Goal: Check status: Check status

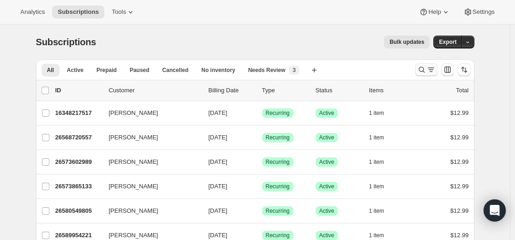
click at [424, 68] on icon "Search and filter results" at bounding box center [421, 69] width 9 height 9
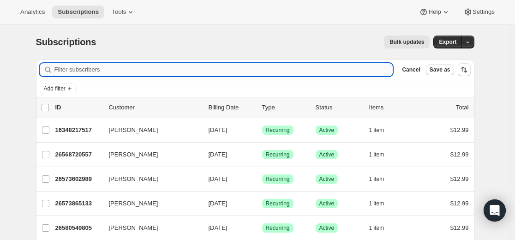
paste input "[EMAIL_ADDRESS][DOMAIN_NAME]"
type input "[EMAIL_ADDRESS][DOMAIN_NAME]"
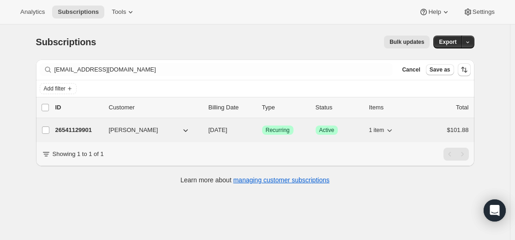
click at [84, 130] on p "26541129901" at bounding box center [78, 129] width 46 height 9
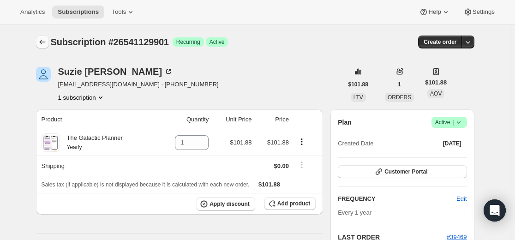
click at [45, 40] on icon "Subscriptions" at bounding box center [42, 41] width 9 height 9
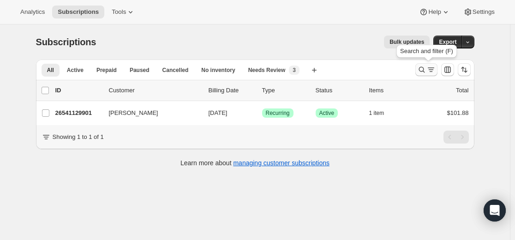
click at [421, 71] on icon "Search and filter results" at bounding box center [421, 69] width 9 height 9
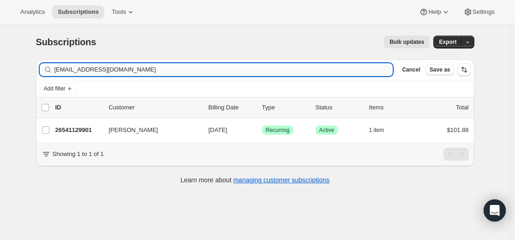
click at [284, 71] on input "[EMAIL_ADDRESS][DOMAIN_NAME]" at bounding box center [223, 69] width 338 height 13
type input "[EMAIL_ADDRESS][DOMAIN_NAME]"
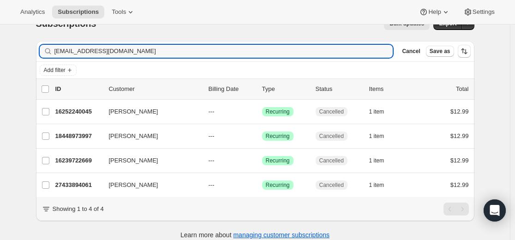
scroll to position [34, 0]
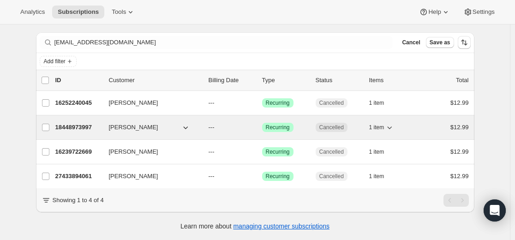
click at [87, 123] on p "18448973997" at bounding box center [78, 127] width 46 height 9
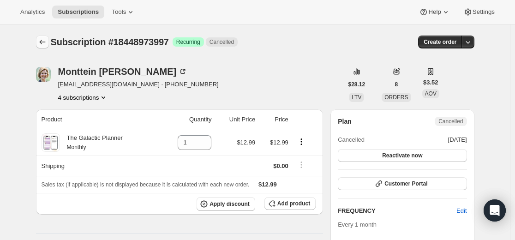
click at [42, 41] on icon "Subscriptions" at bounding box center [42, 41] width 9 height 9
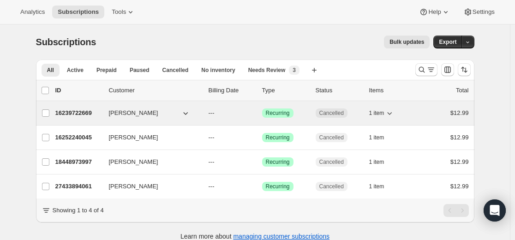
click at [86, 112] on p "16239722669" at bounding box center [78, 112] width 46 height 9
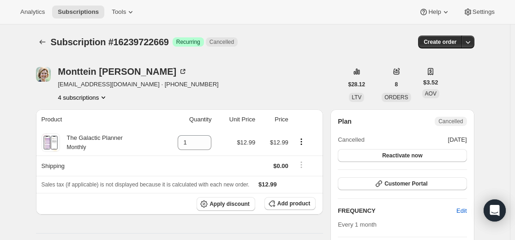
click at [105, 98] on icon "Product actions" at bounding box center [103, 97] width 4 height 2
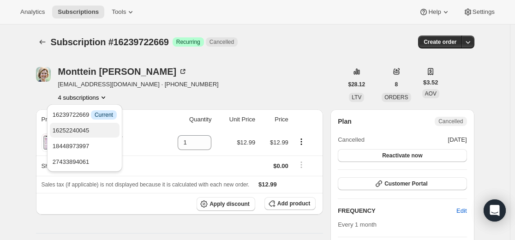
click at [82, 131] on span "16252240045" at bounding box center [71, 130] width 37 height 7
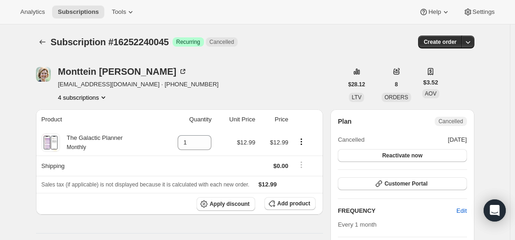
click at [108, 99] on icon "Product actions" at bounding box center [103, 97] width 9 height 9
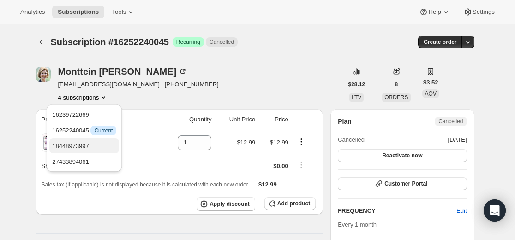
click at [99, 146] on span "18448973997" at bounding box center [84, 146] width 64 height 9
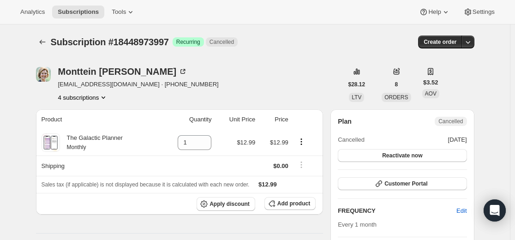
click at [106, 100] on icon "Product actions" at bounding box center [103, 97] width 9 height 9
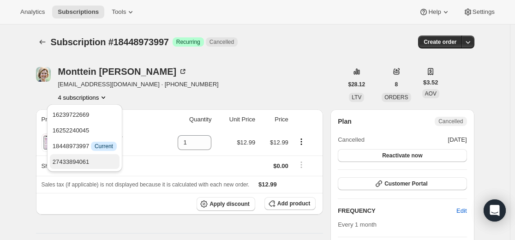
click at [99, 160] on span "27433894061" at bounding box center [85, 161] width 64 height 9
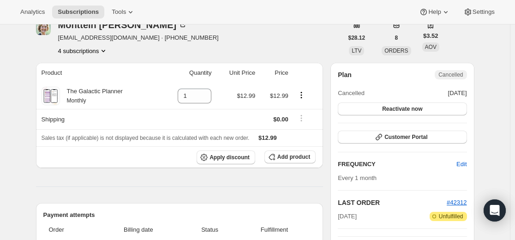
scroll to position [231, 0]
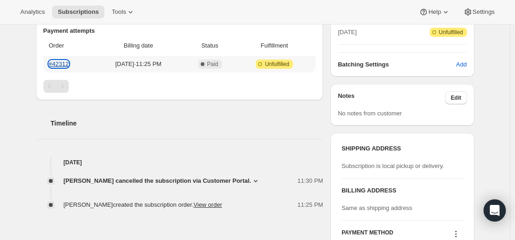
click at [61, 63] on link "#42312" at bounding box center [59, 63] width 20 height 7
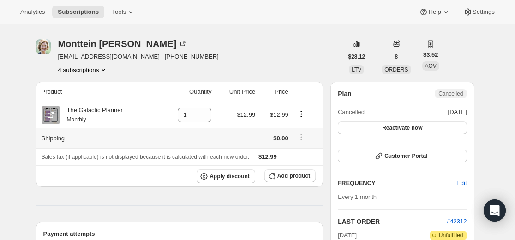
scroll to position [0, 0]
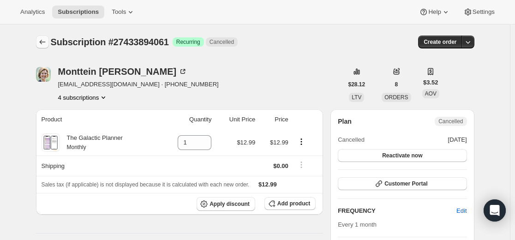
click at [47, 41] on icon "Subscriptions" at bounding box center [42, 41] width 9 height 9
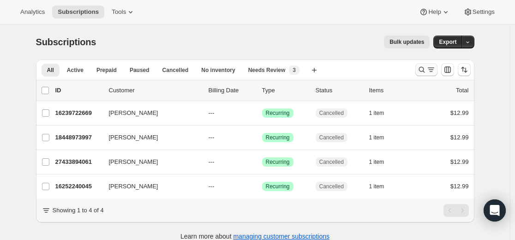
click at [425, 70] on icon "Search and filter results" at bounding box center [421, 69] width 9 height 9
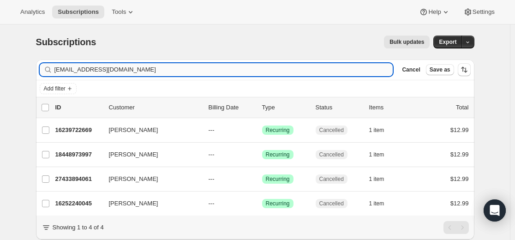
click at [324, 69] on input "[EMAIL_ADDRESS][DOMAIN_NAME]" at bounding box center [223, 69] width 338 height 13
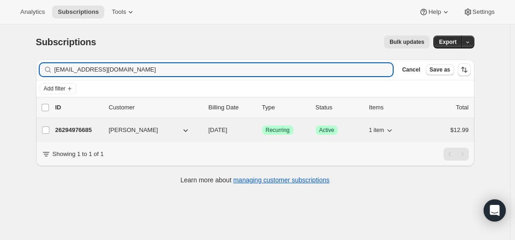
type input "[EMAIL_ADDRESS][DOMAIN_NAME]"
click at [89, 130] on p "26294976685" at bounding box center [78, 129] width 46 height 9
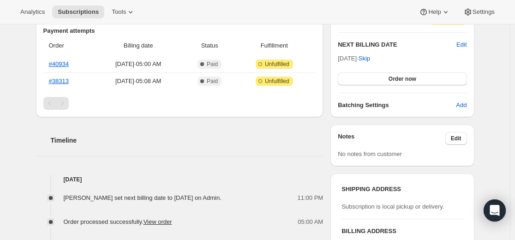
scroll to position [92, 0]
